Goal: Task Accomplishment & Management: Use online tool/utility

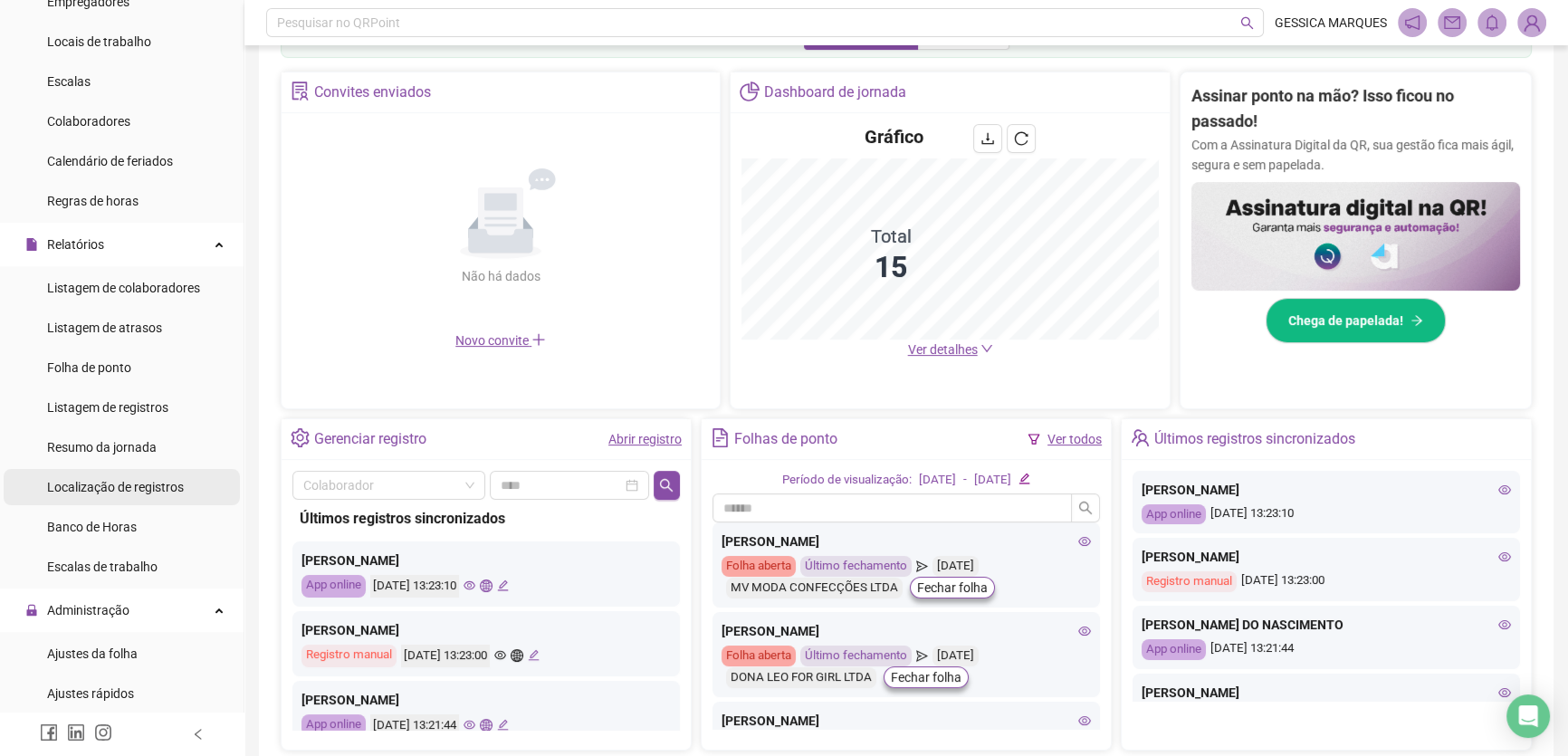
scroll to position [164, 0]
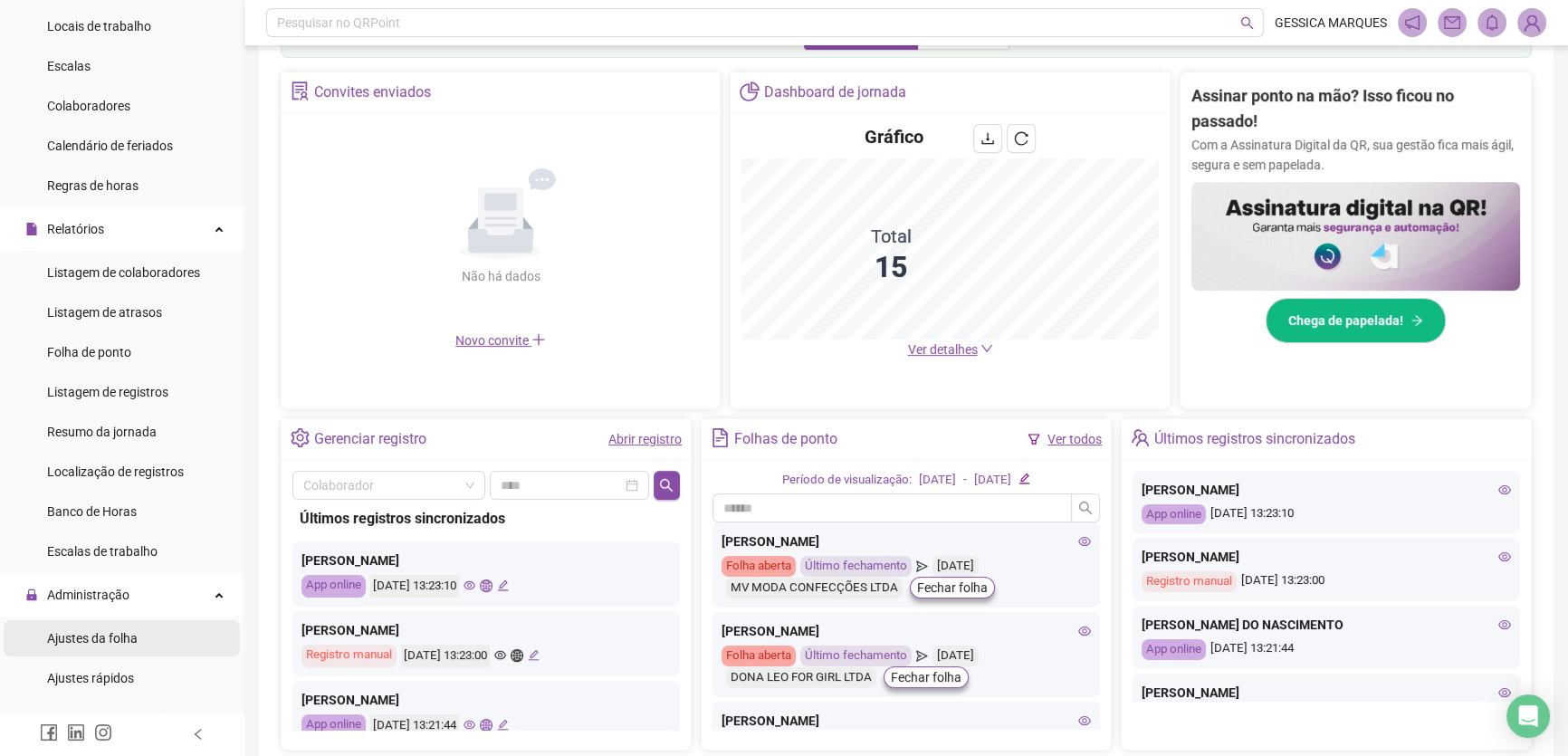
click at [147, 635] on li "Ajustes da folha" at bounding box center [121, 639] width 236 height 36
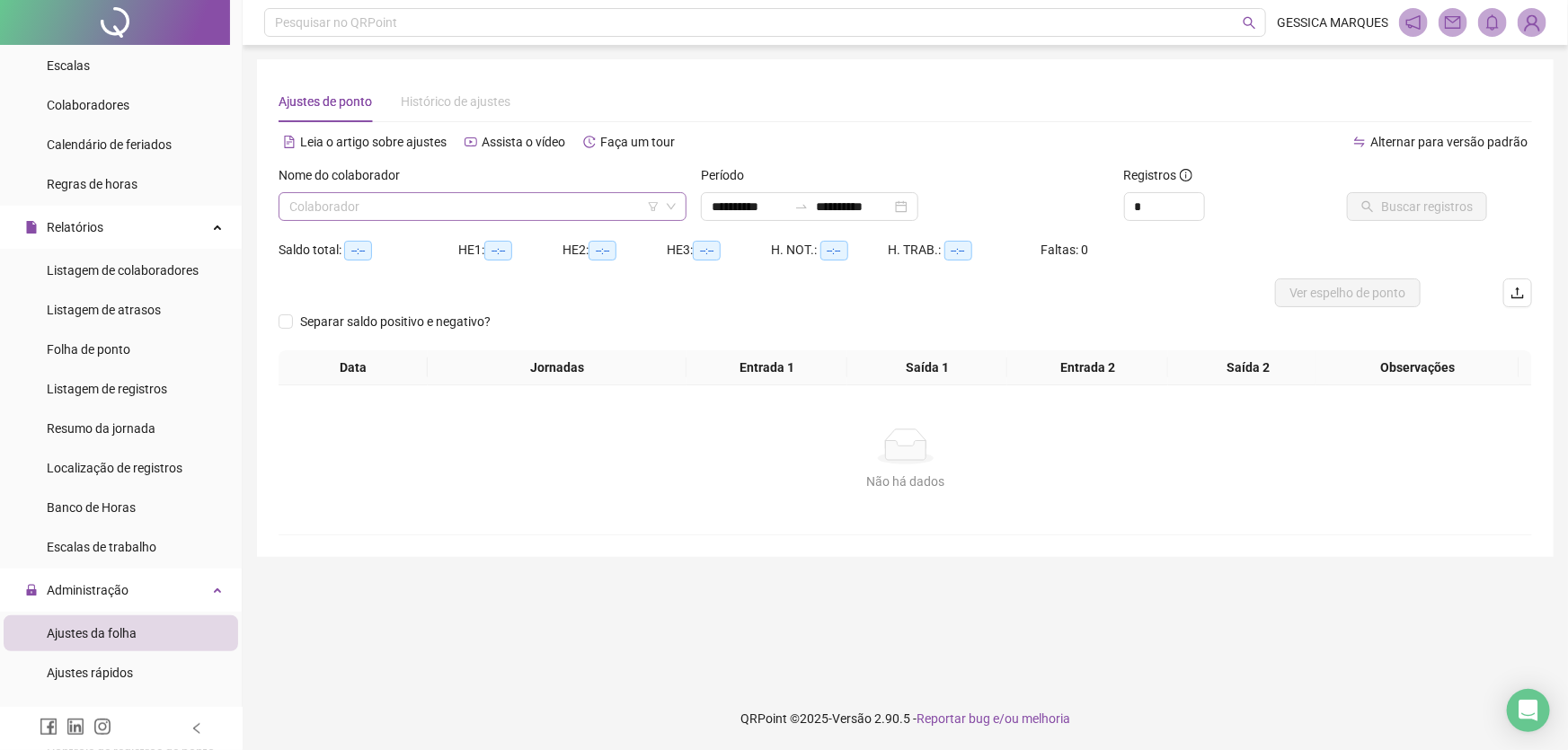
click at [404, 198] on input "search" at bounding box center [475, 207] width 370 height 27
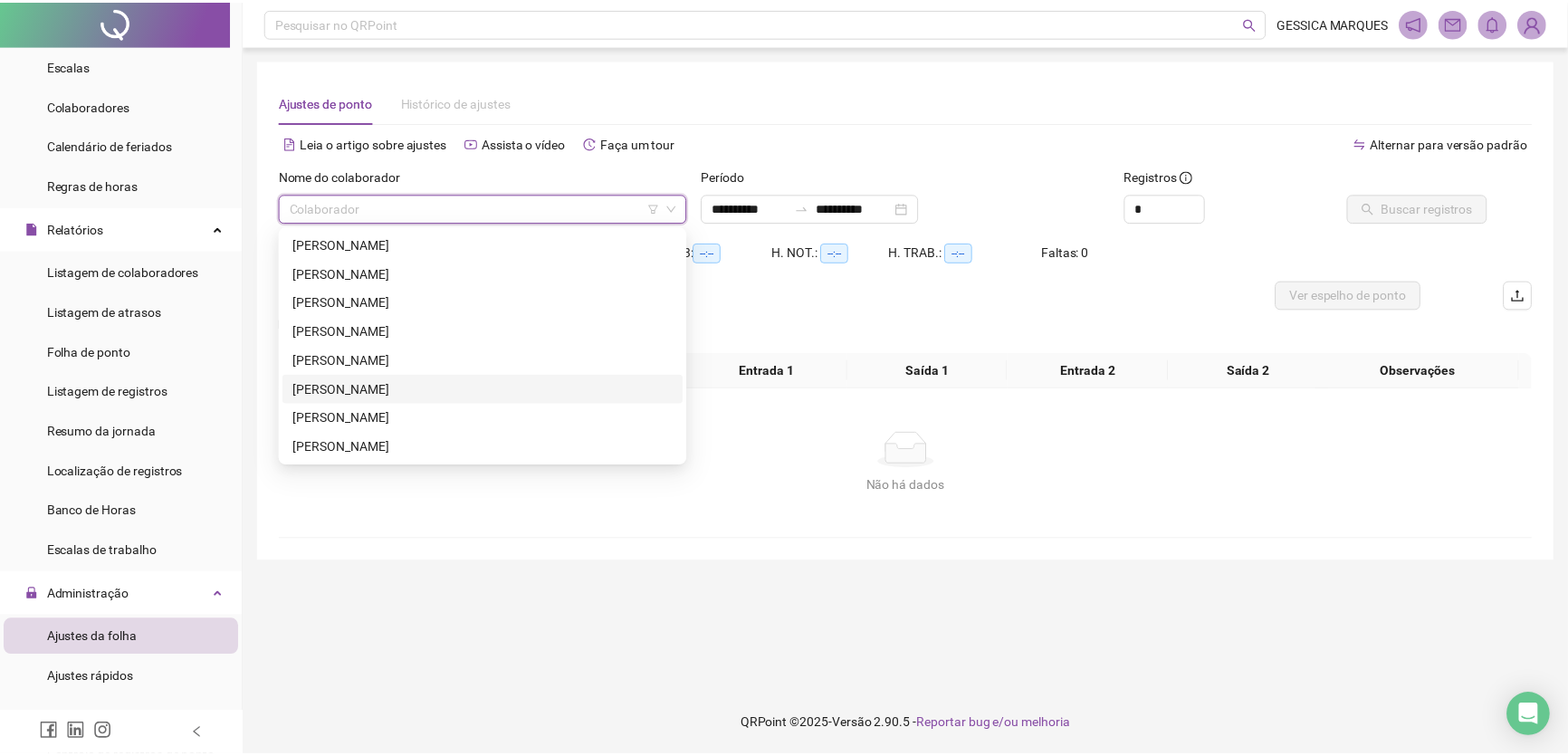
scroll to position [81, 0]
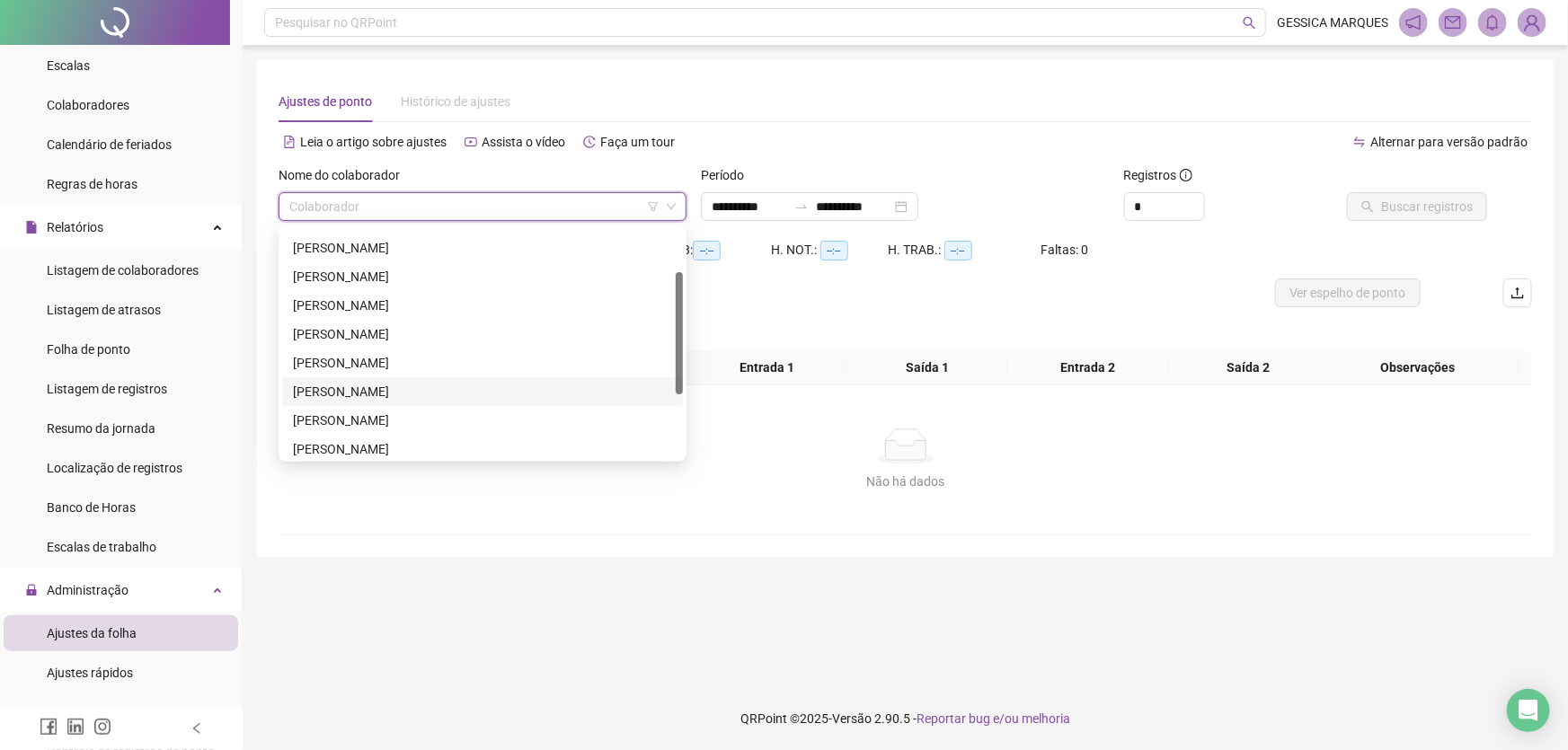
click at [450, 382] on div "[PERSON_NAME]" at bounding box center [482, 391] width 379 height 20
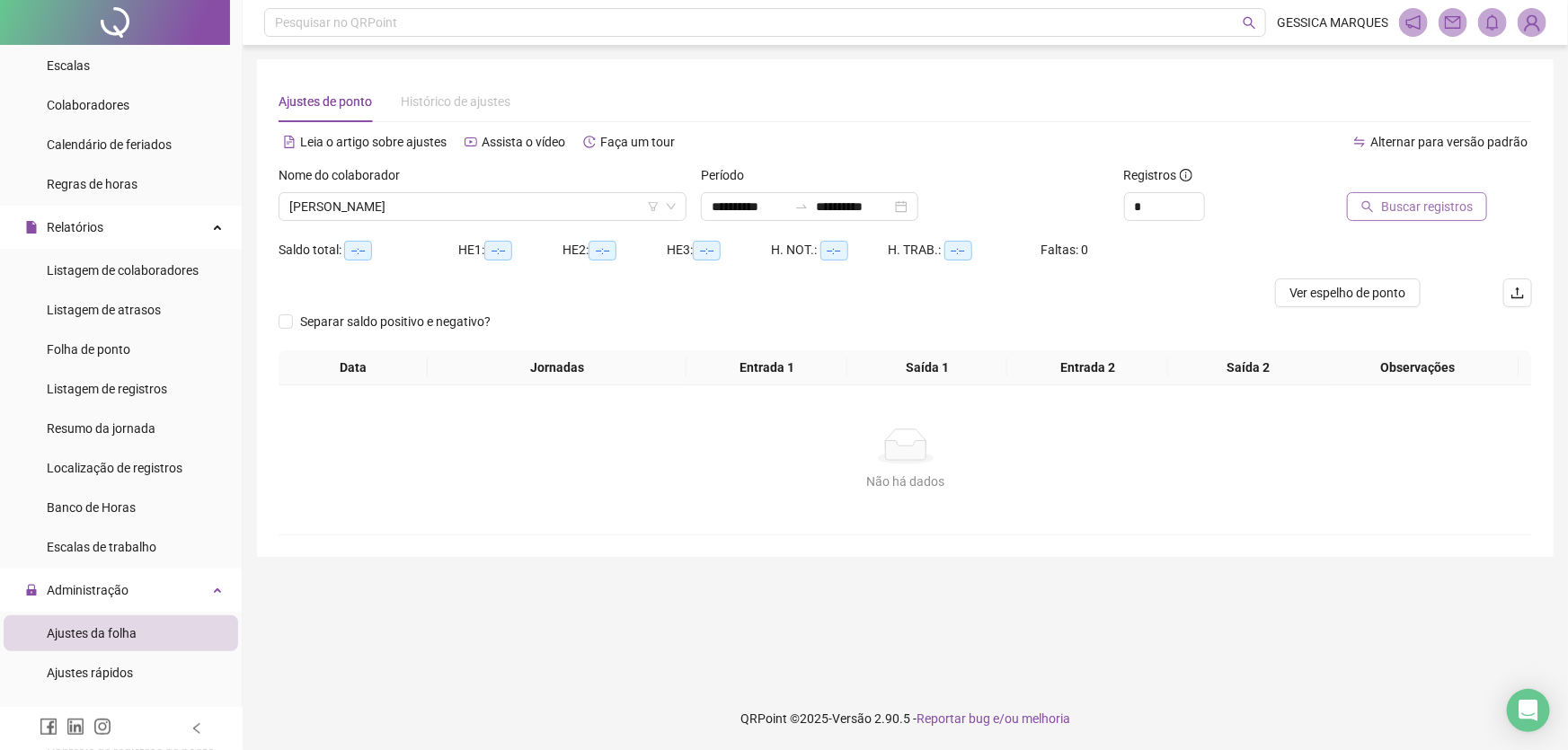
click at [1385, 206] on span "Buscar registros" at bounding box center [1426, 206] width 91 height 20
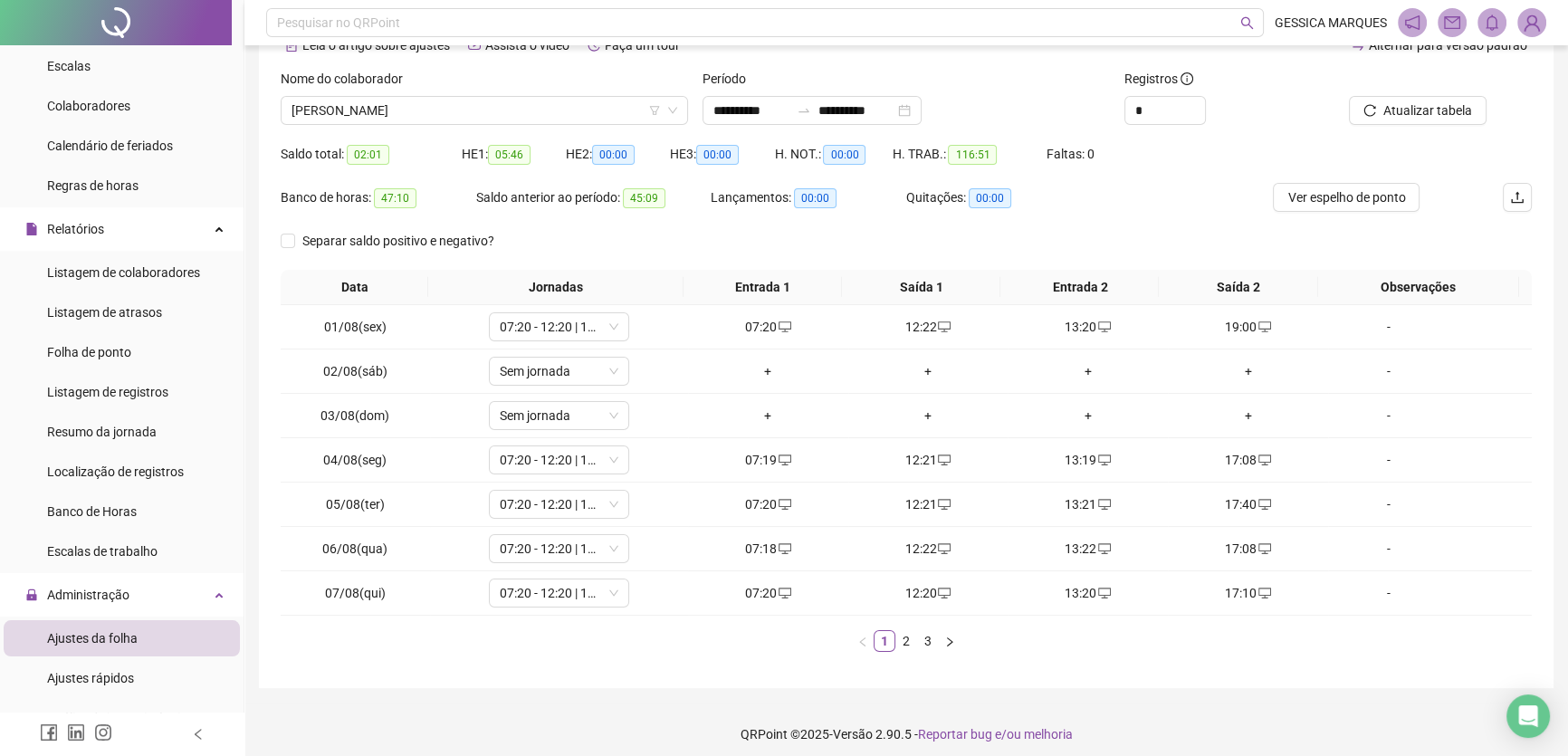
scroll to position [106, 0]
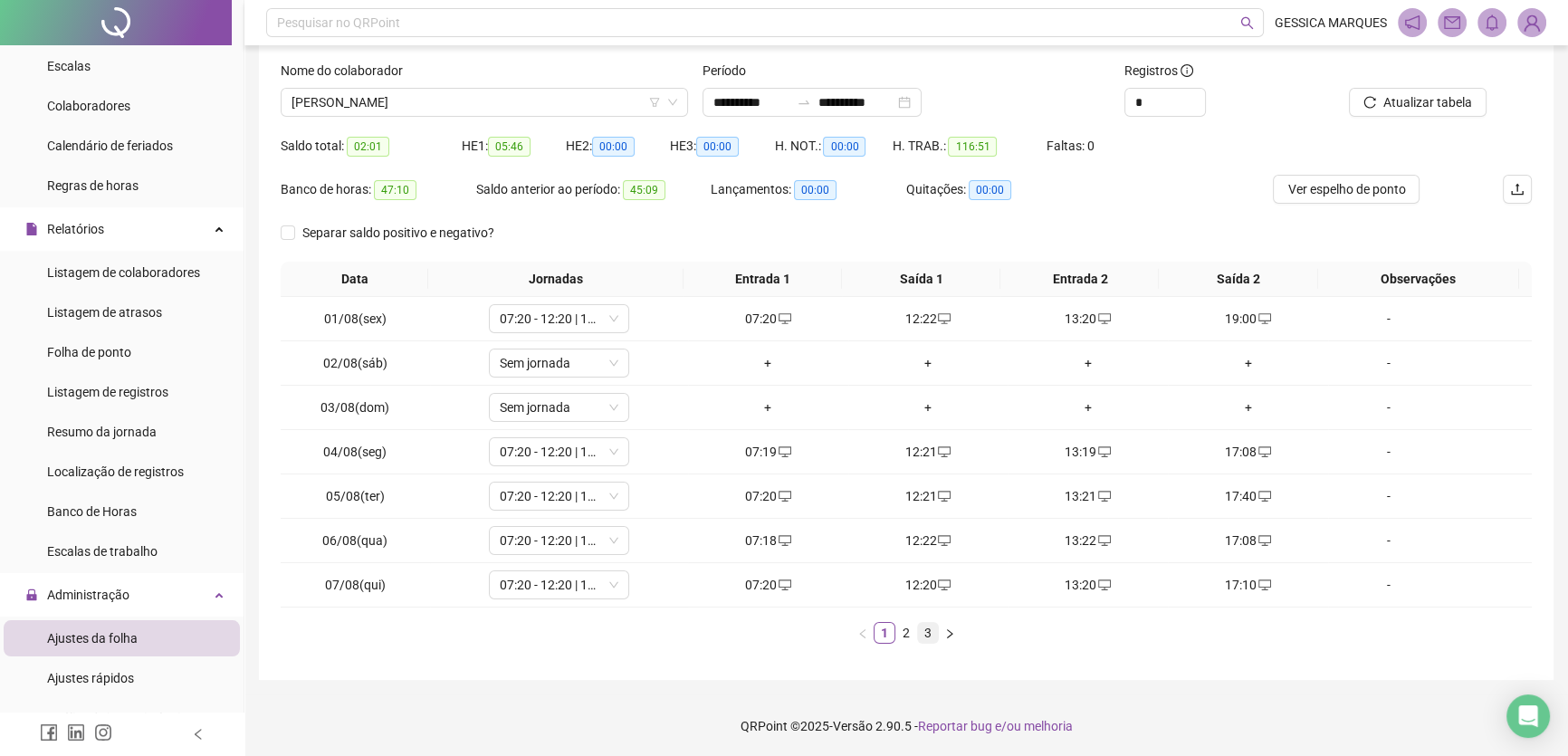
click at [928, 629] on link "3" at bounding box center [927, 633] width 20 height 20
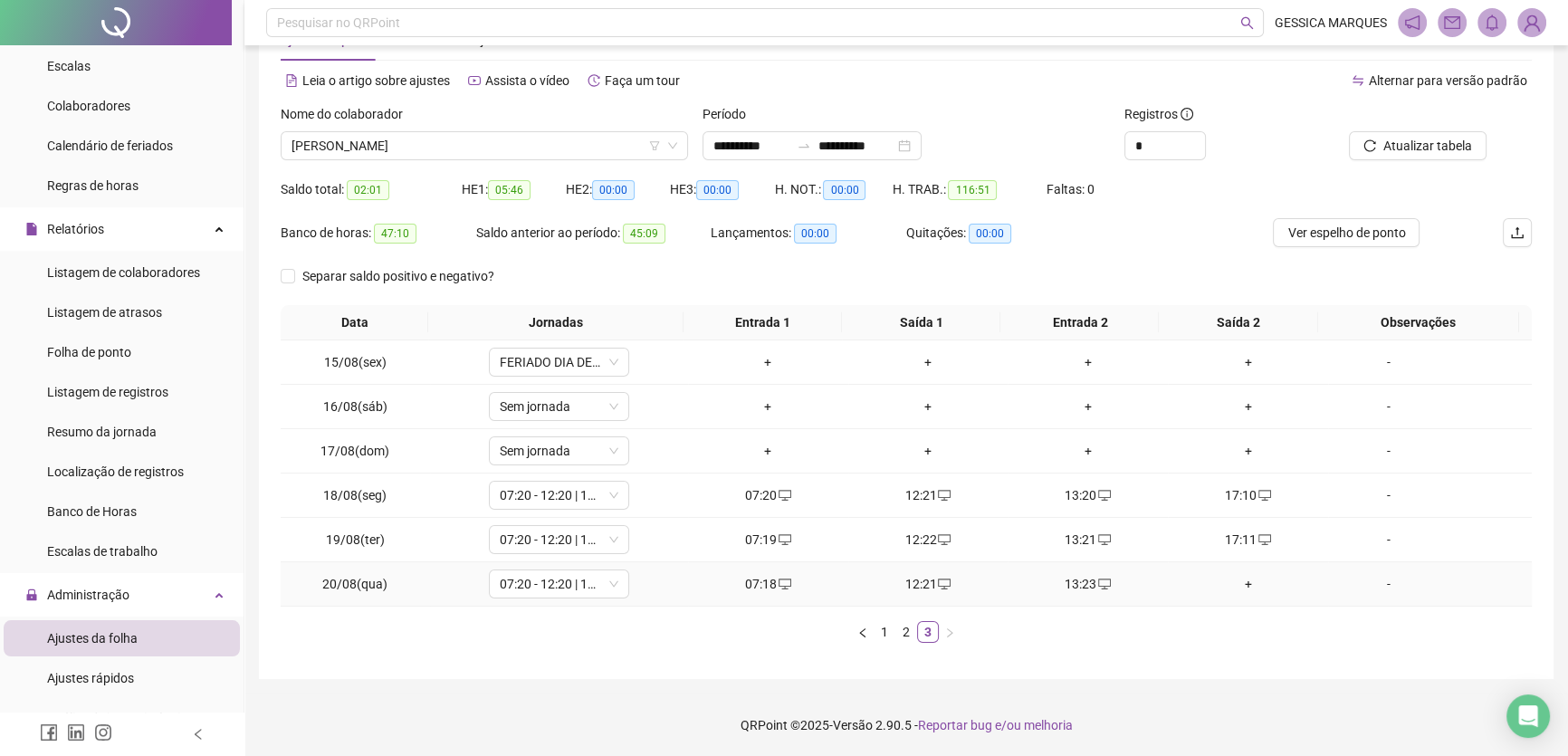
click at [1238, 577] on div "+" at bounding box center [1248, 584] width 146 height 20
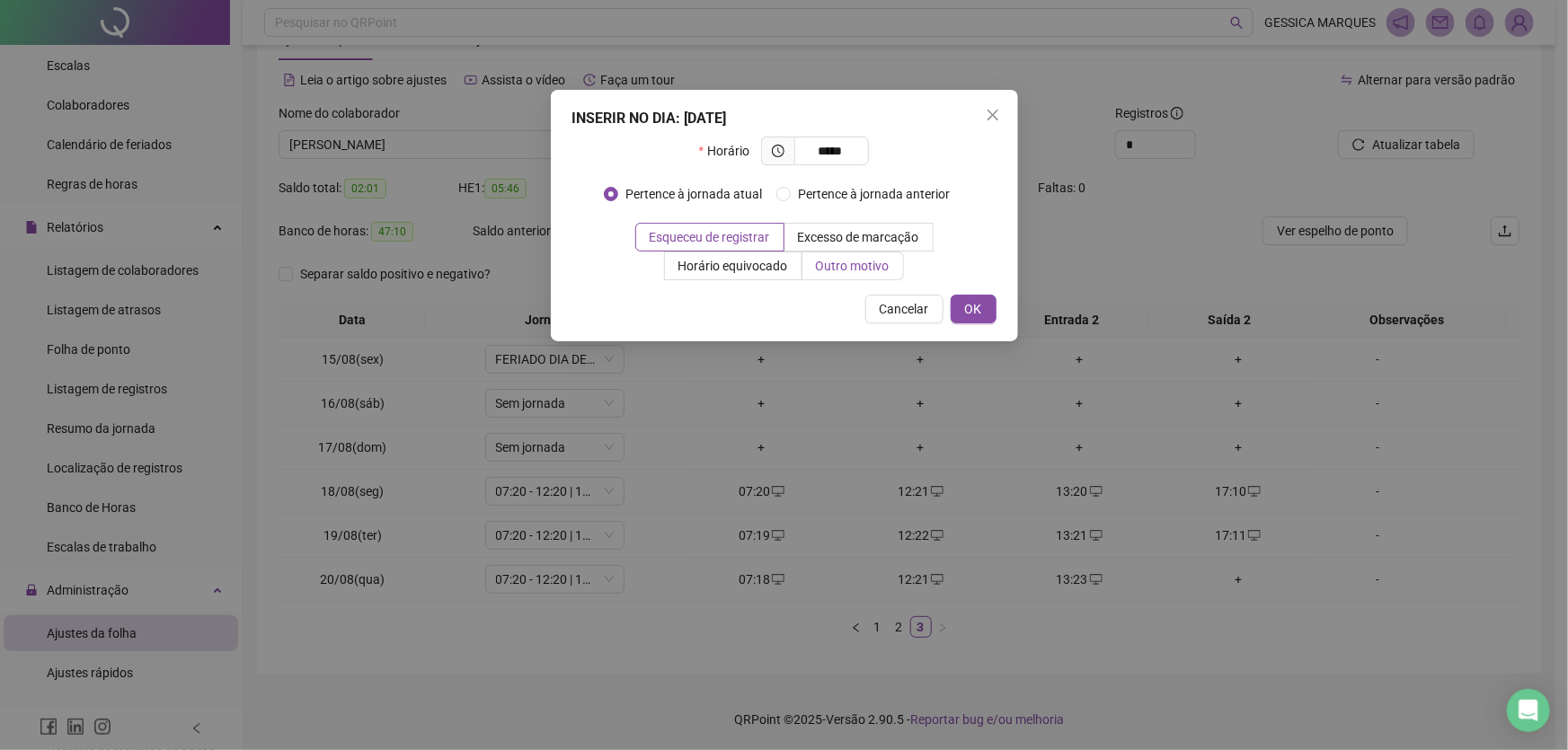
type input "*****"
click at [866, 273] on span "Outro motivo" at bounding box center [853, 265] width 73 height 14
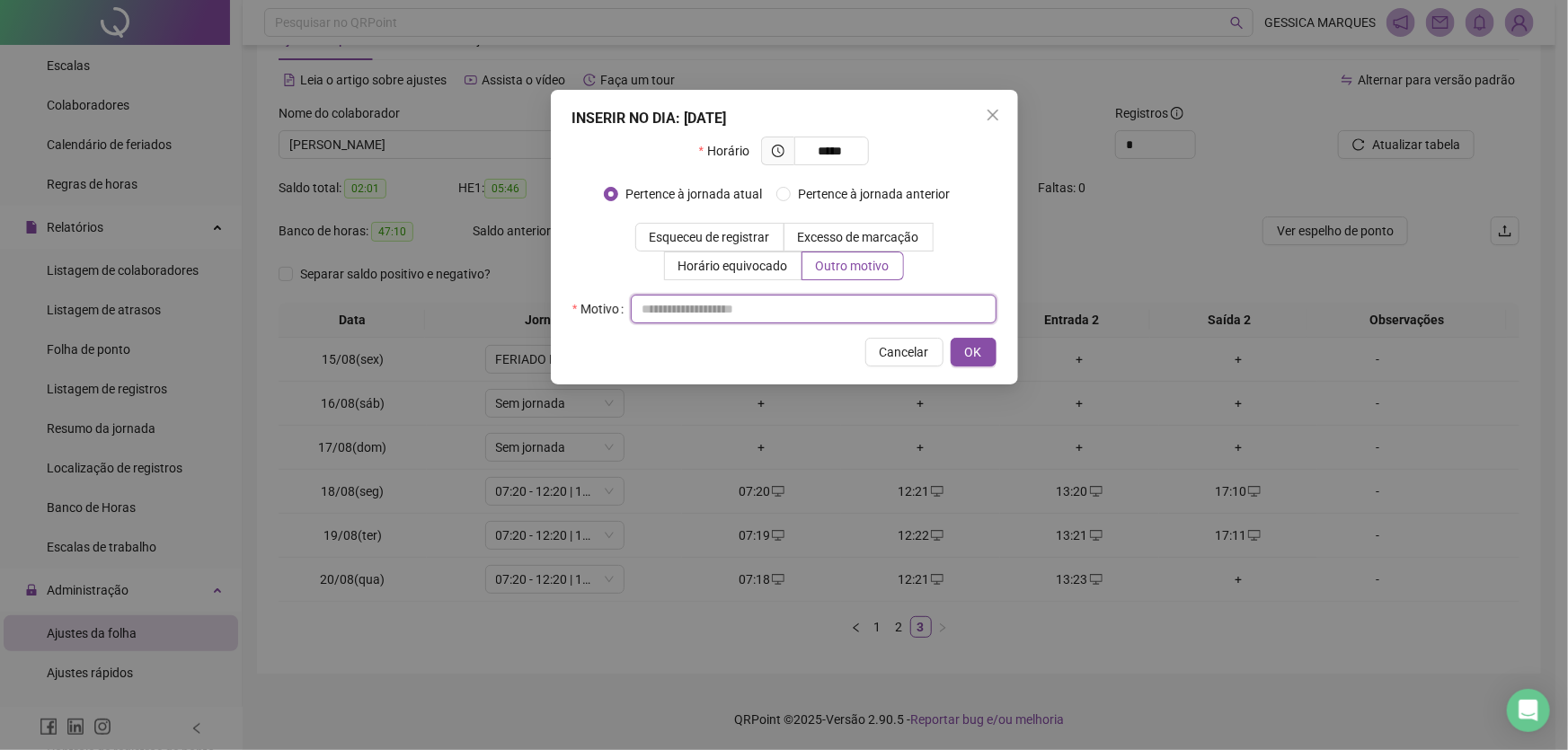
click at [738, 313] on input "text" at bounding box center [813, 309] width 366 height 29
type input "**********"
click at [855, 147] on span "*****" at bounding box center [831, 150] width 74 height 29
type input "*****"
click at [977, 351] on span "OK" at bounding box center [974, 352] width 17 height 20
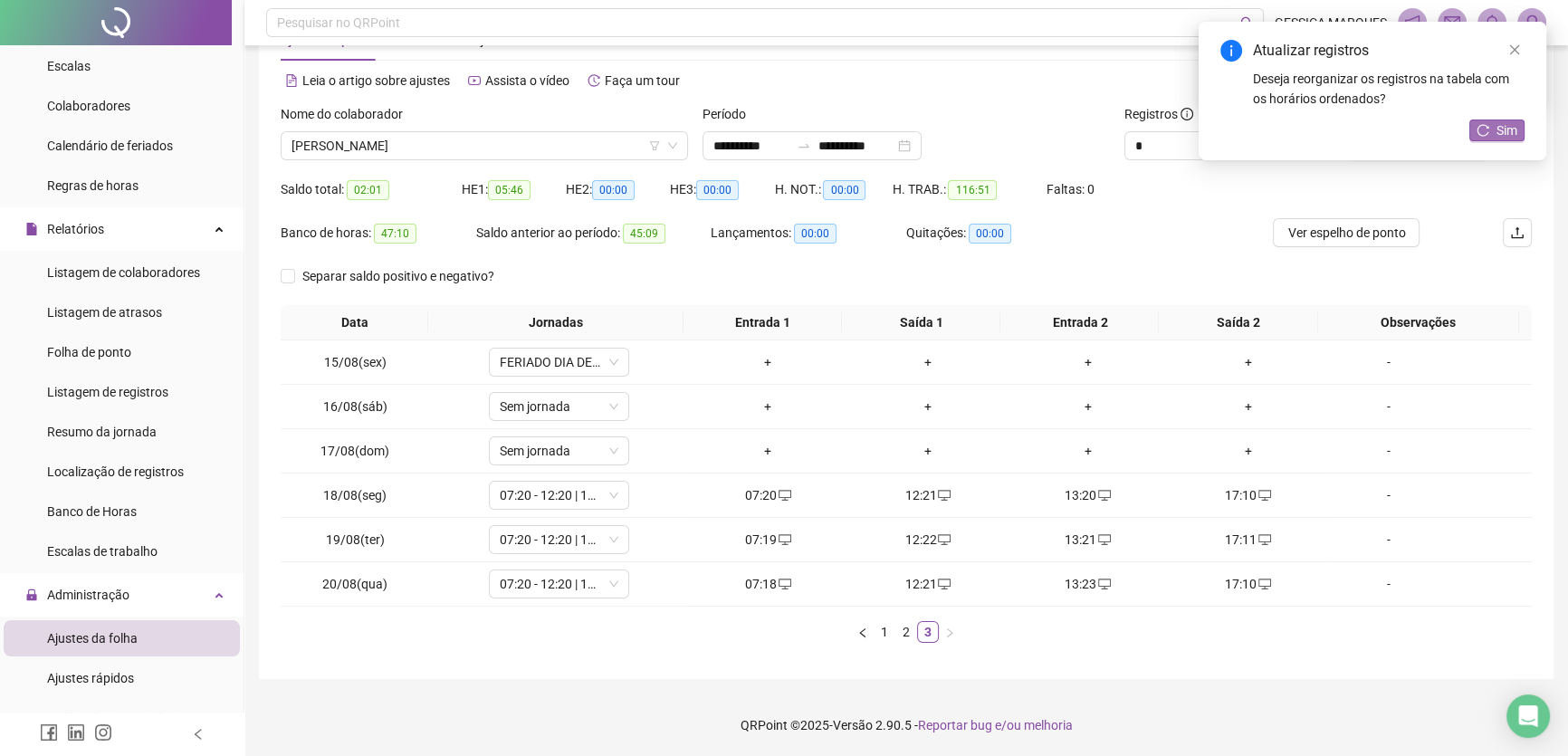
click at [1489, 133] on button "Sim" at bounding box center [1496, 130] width 55 height 22
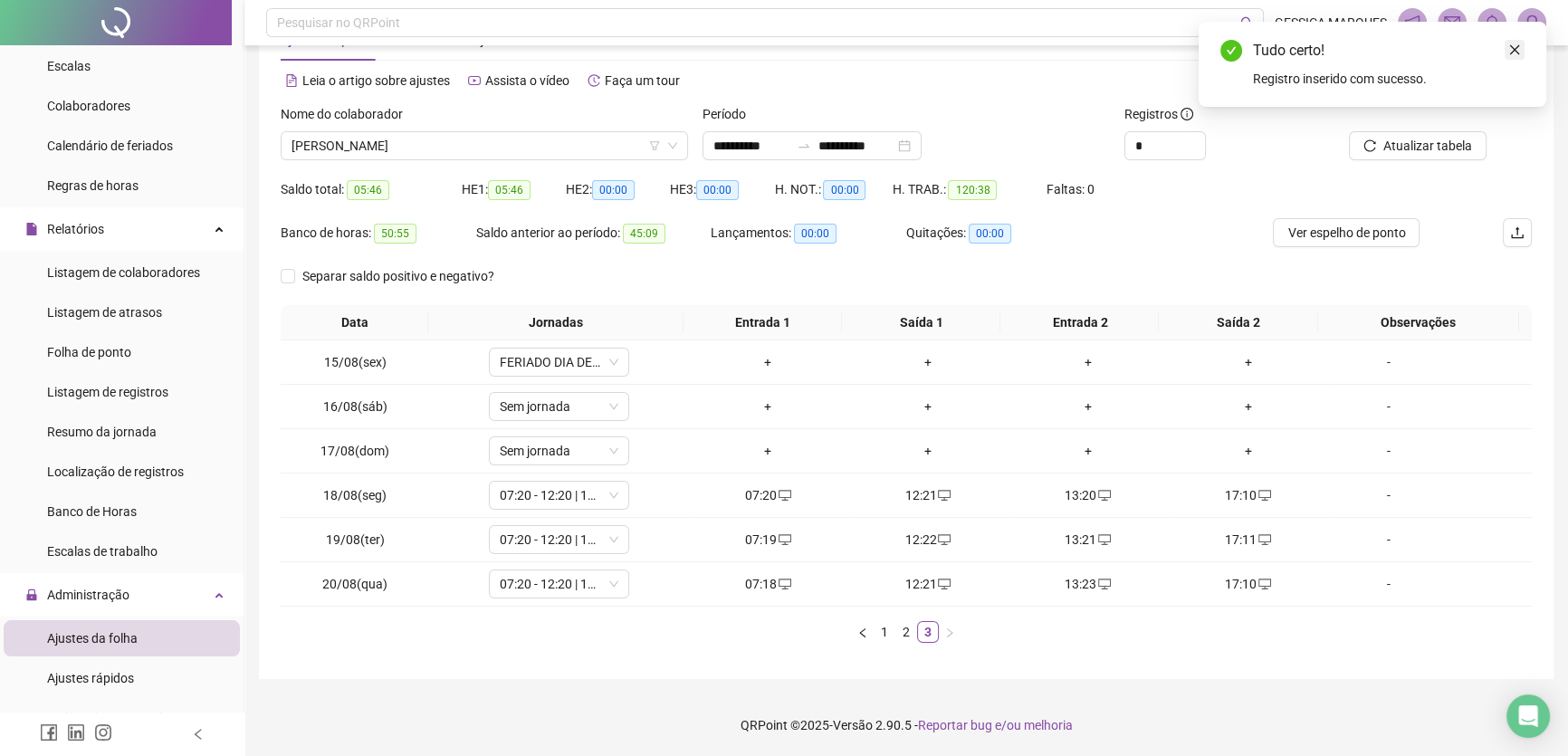
click at [1506, 52] on link "Close" at bounding box center [1514, 49] width 20 height 20
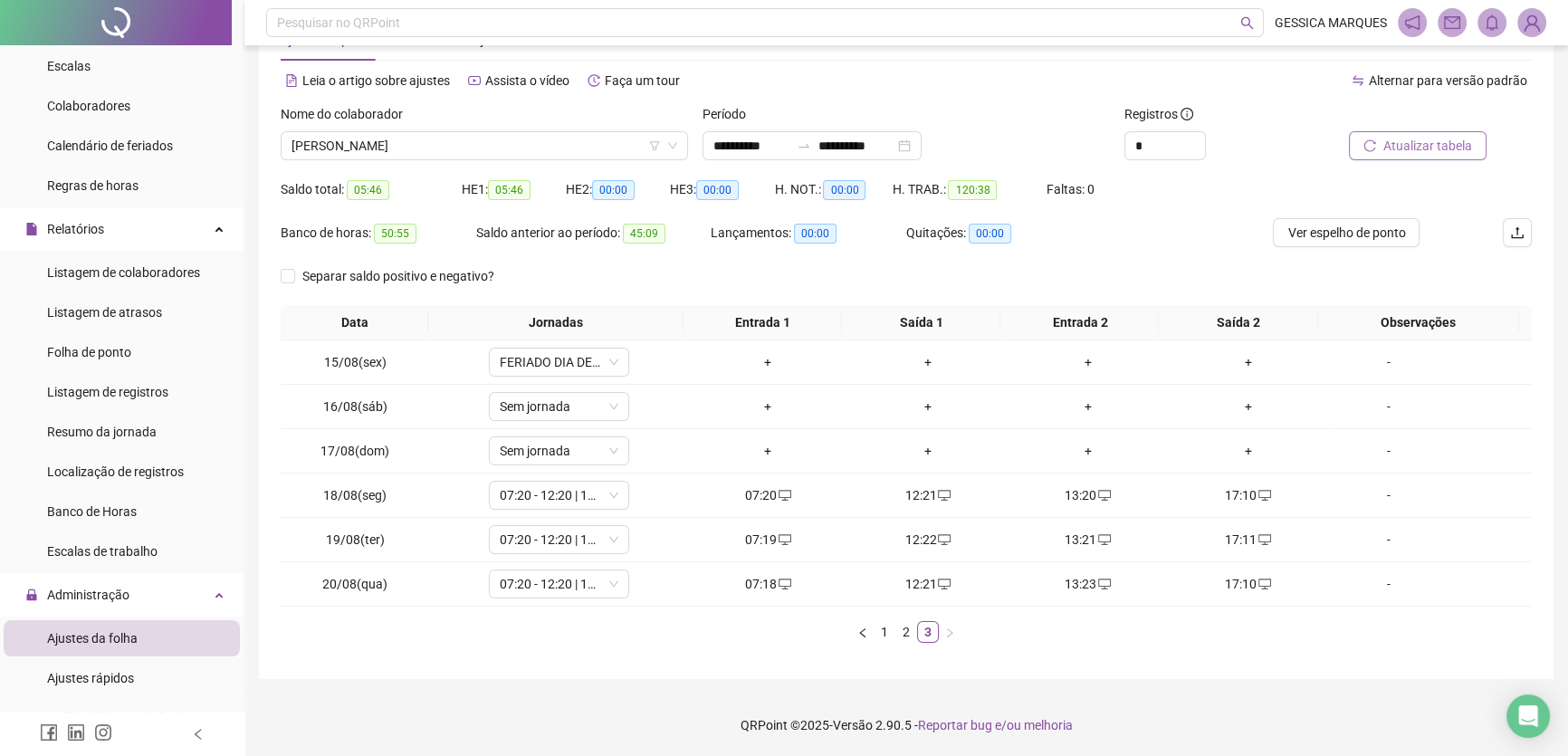
click at [1462, 153] on span "Atualizar tabela" at bounding box center [1428, 145] width 89 height 20
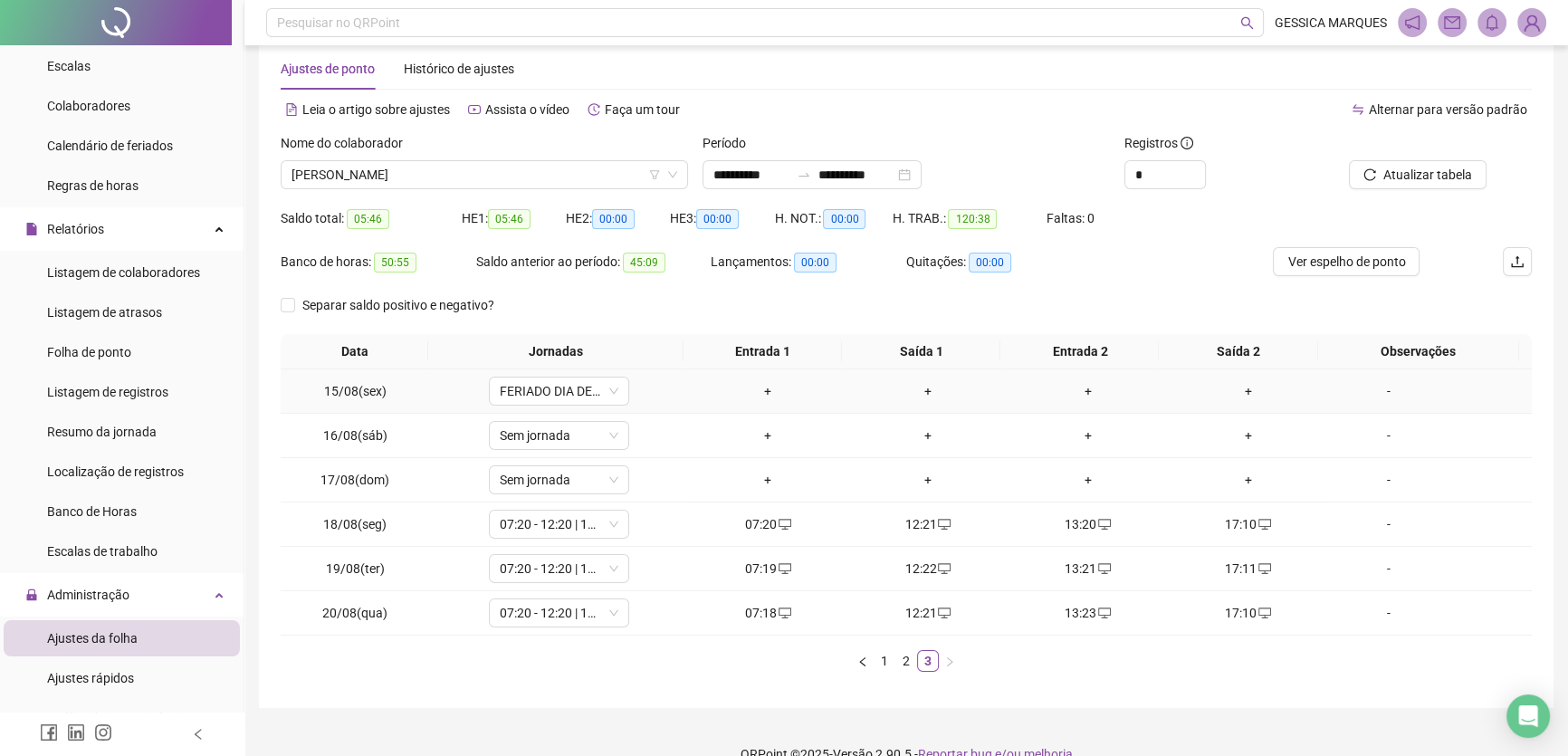
scroll to position [0, 0]
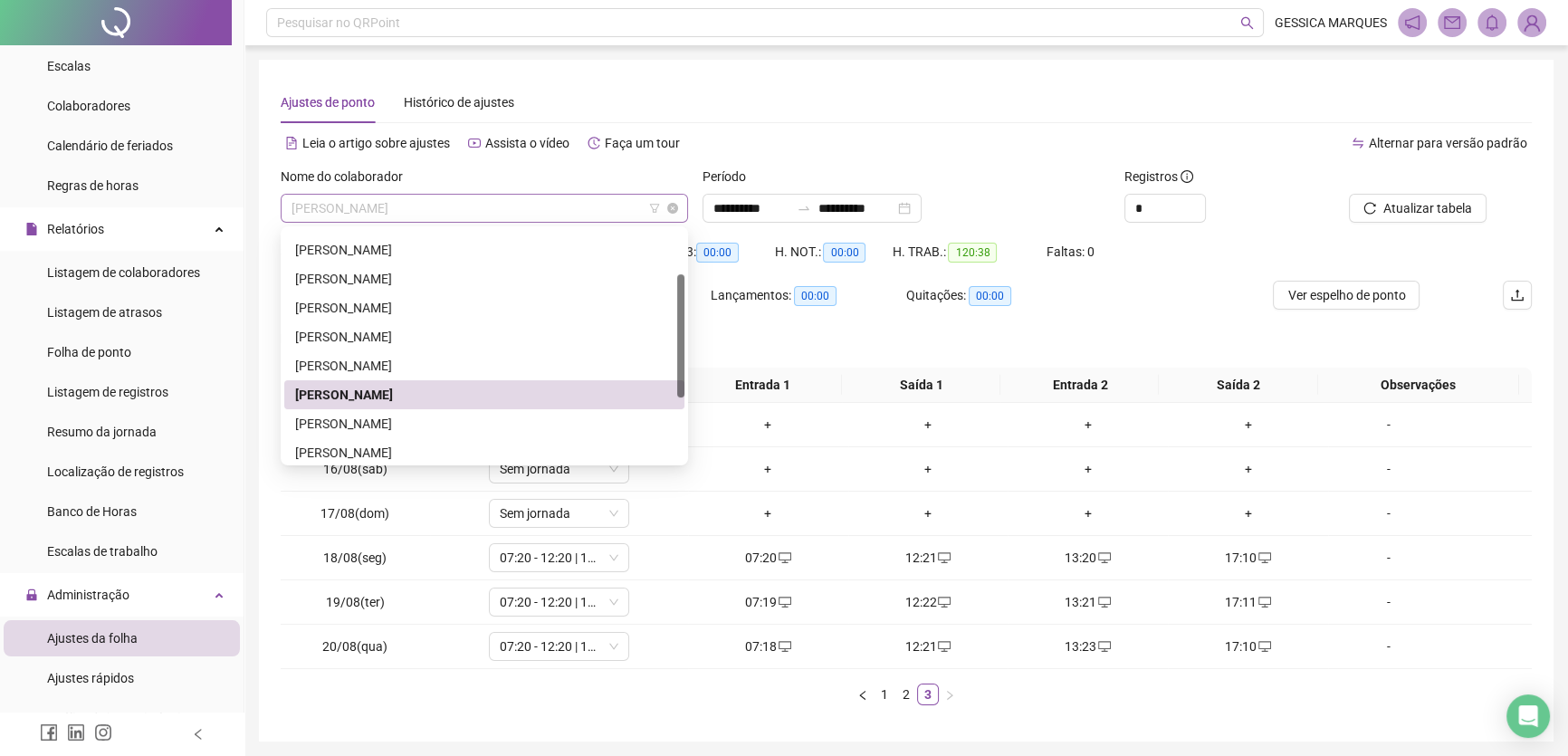
click at [544, 208] on span "[PERSON_NAME]" at bounding box center [484, 208] width 385 height 27
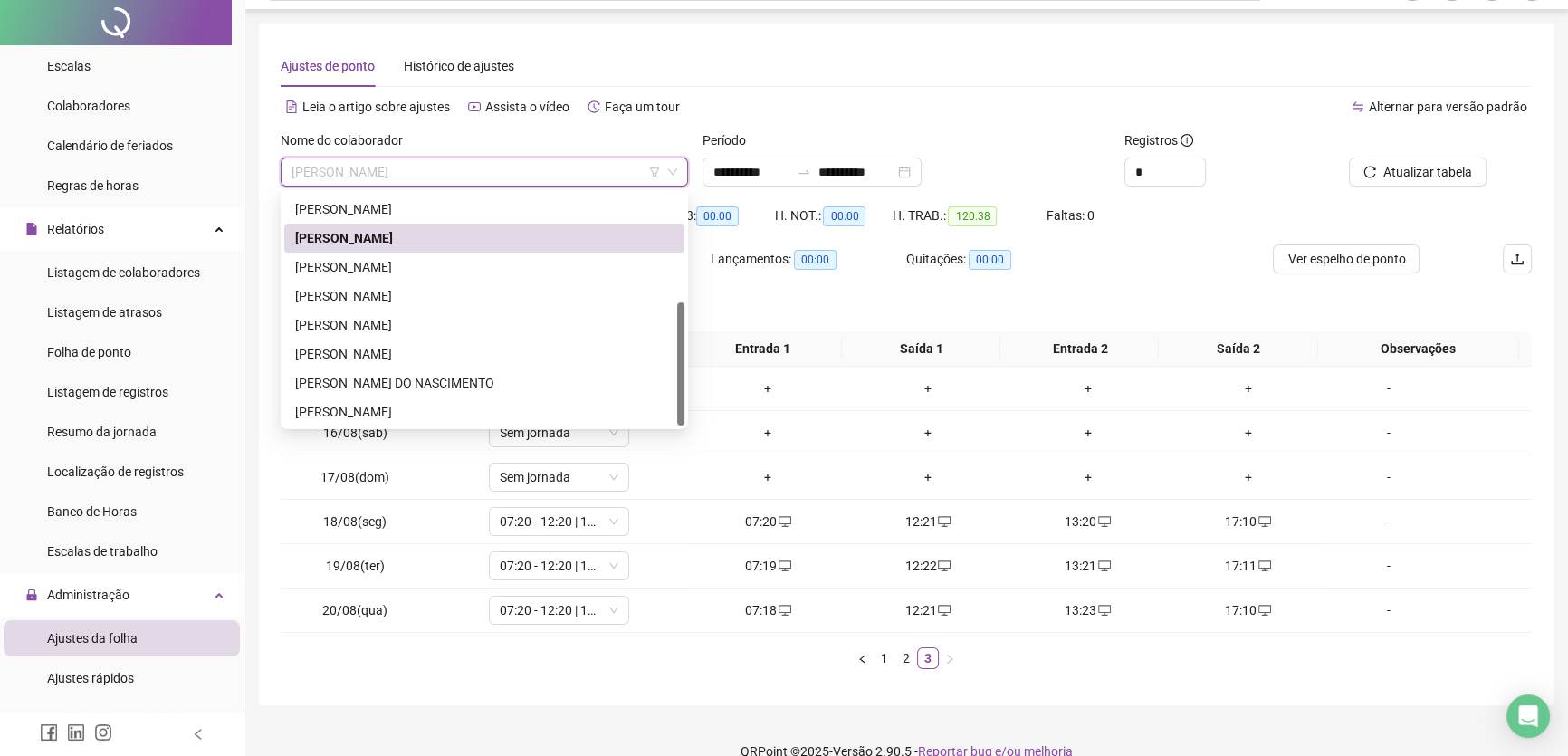
scroll to position [63, 0]
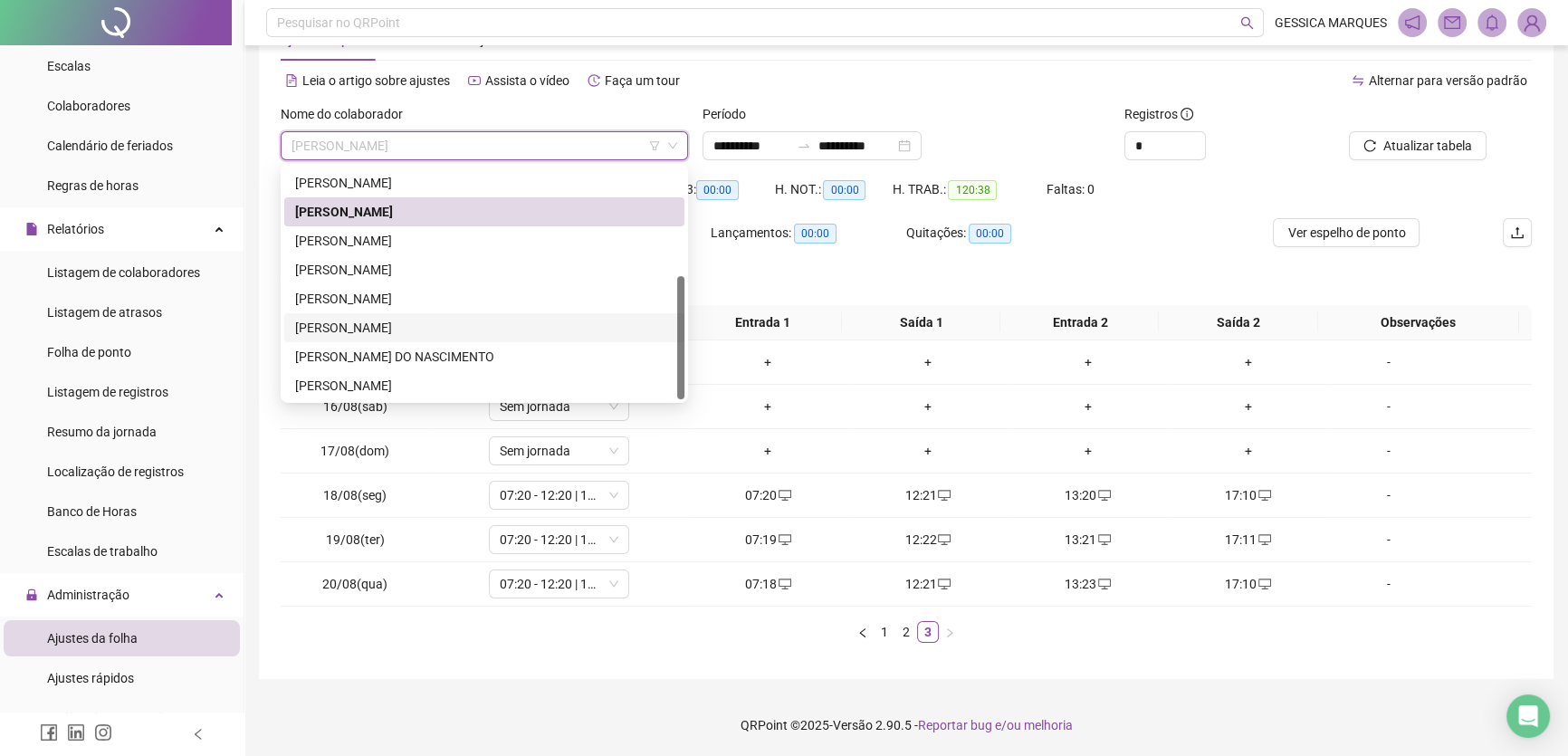
click at [474, 329] on div "[PERSON_NAME]" at bounding box center [485, 328] width 379 height 20
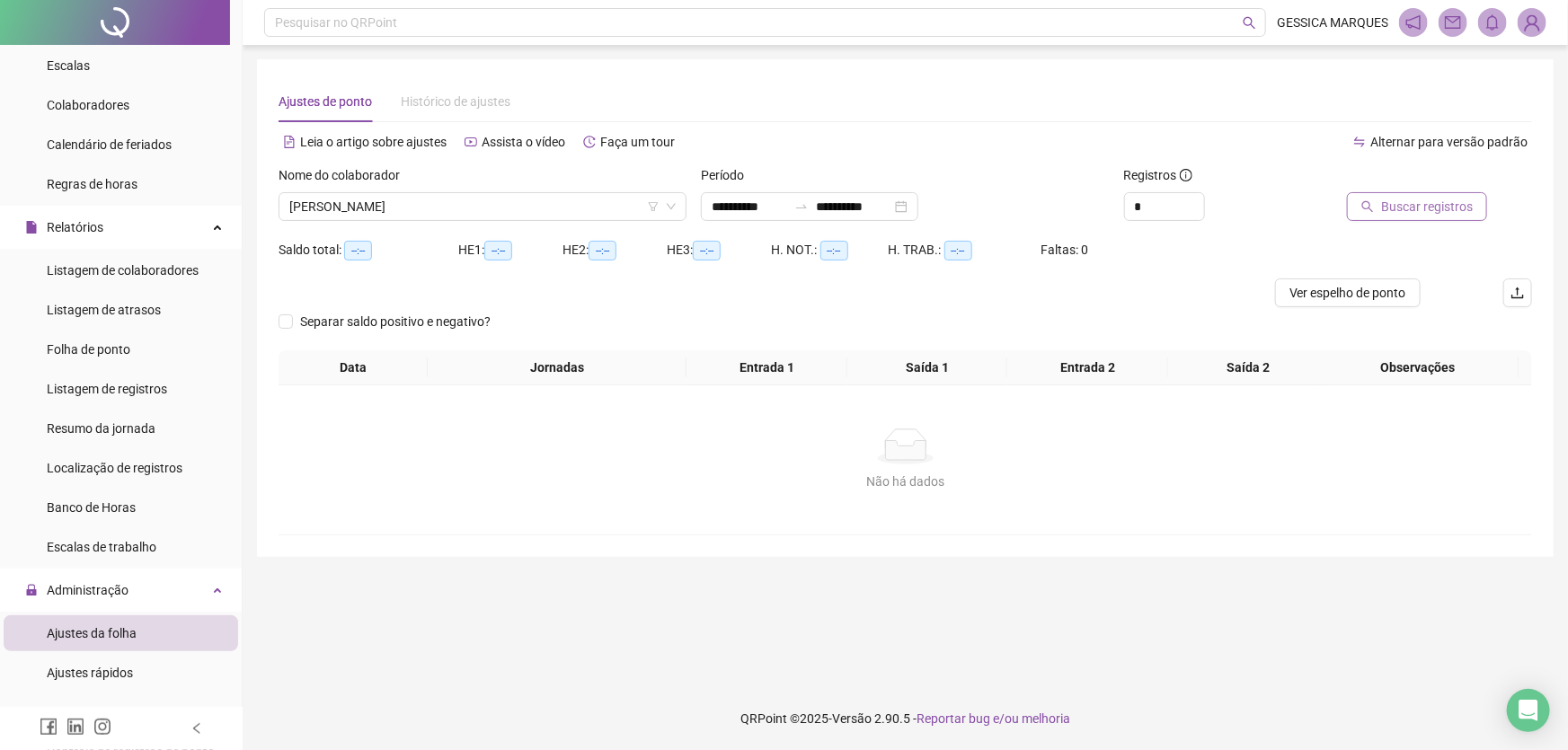
click at [1403, 211] on span "Buscar registros" at bounding box center [1426, 206] width 91 height 20
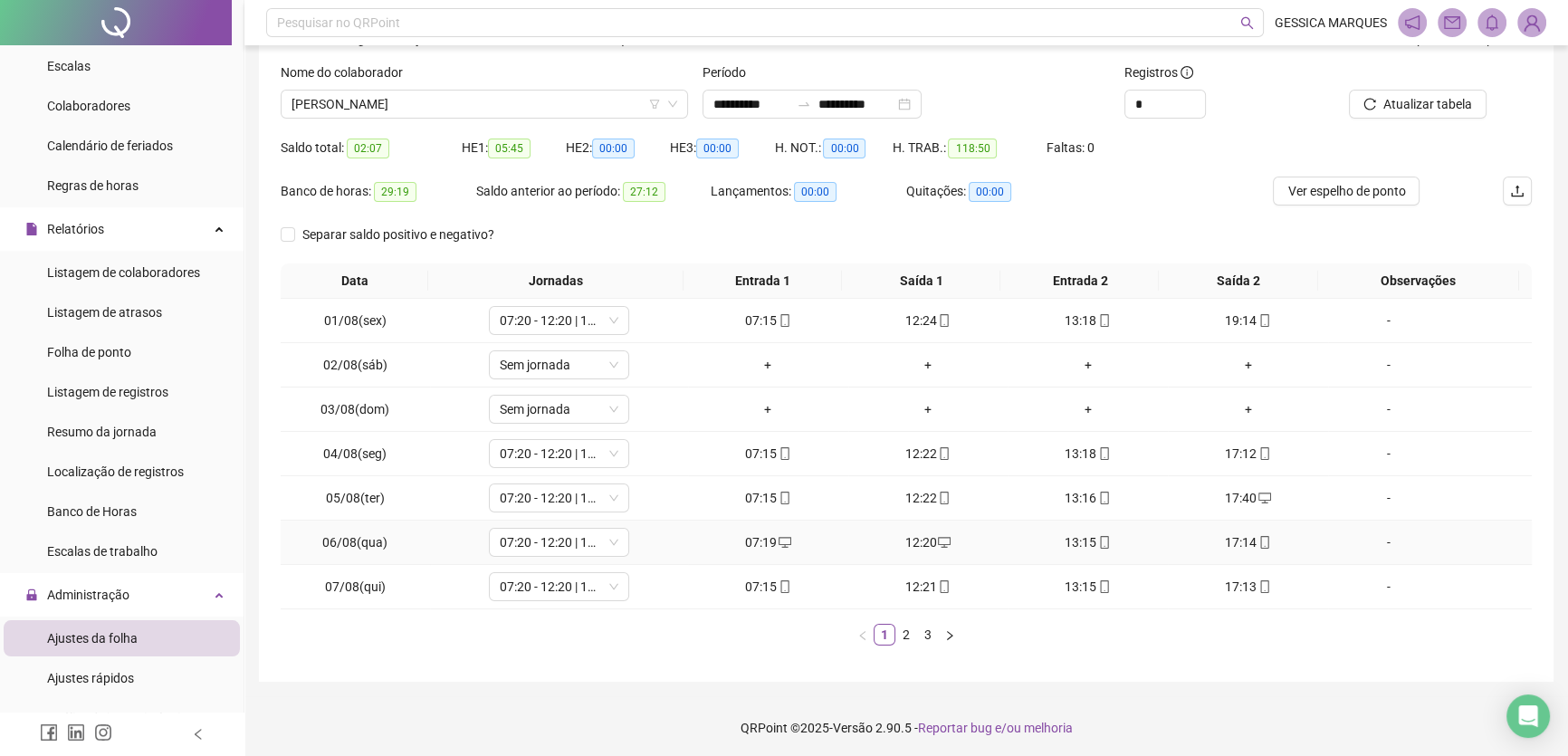
scroll to position [106, 0]
click at [933, 627] on link "3" at bounding box center [927, 633] width 20 height 20
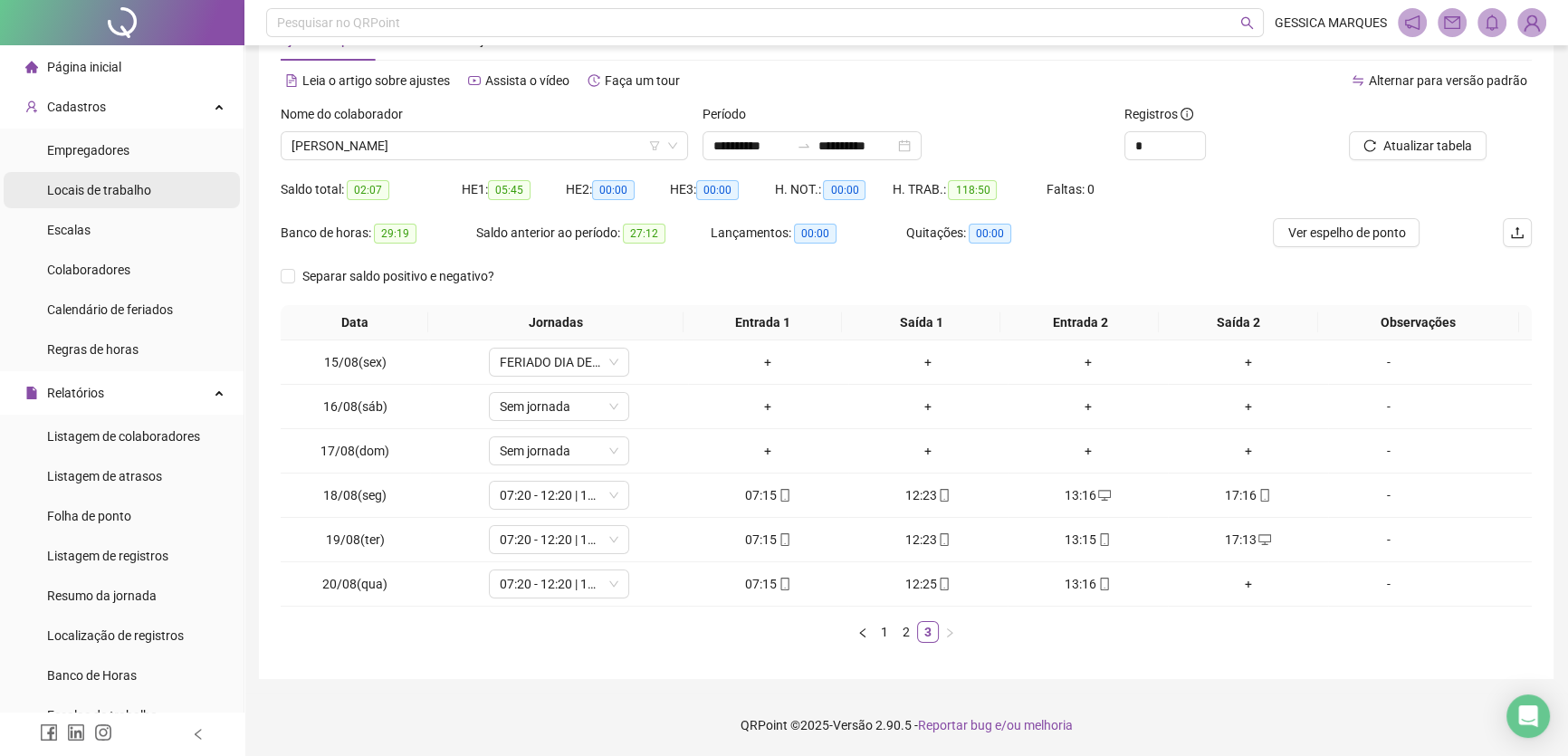
scroll to position [0, 0]
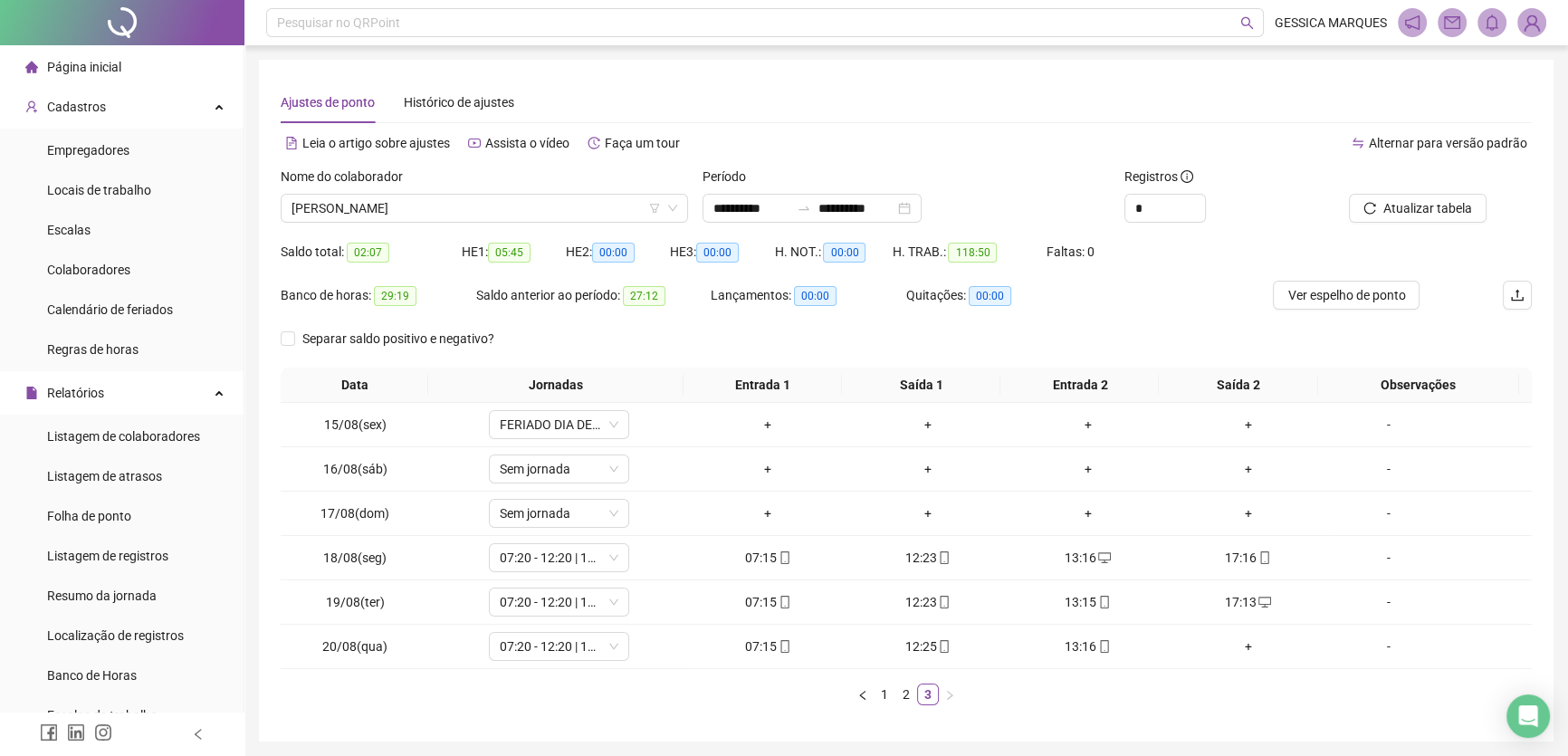
click at [98, 72] on span "Página inicial" at bounding box center [84, 66] width 74 height 14
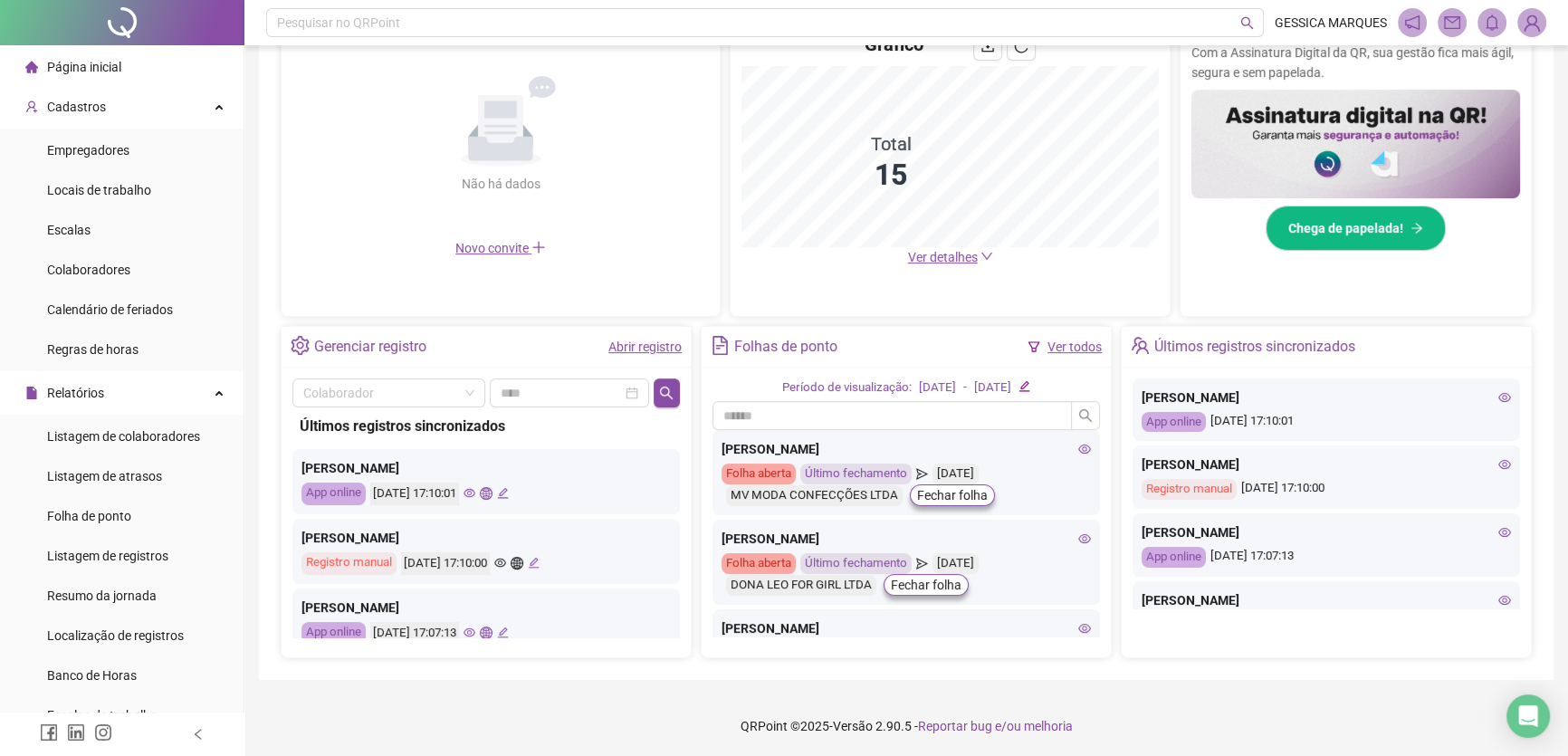
click at [57, 63] on span "Página inicial" at bounding box center [84, 66] width 74 height 14
